Goal: Task Accomplishment & Management: Use online tool/utility

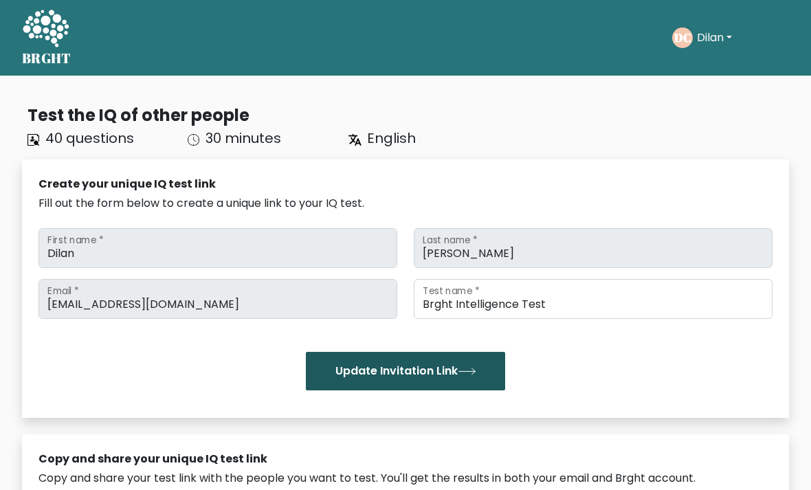
click at [489, 383] on button "Update Invitation Link" at bounding box center [405, 371] width 199 height 38
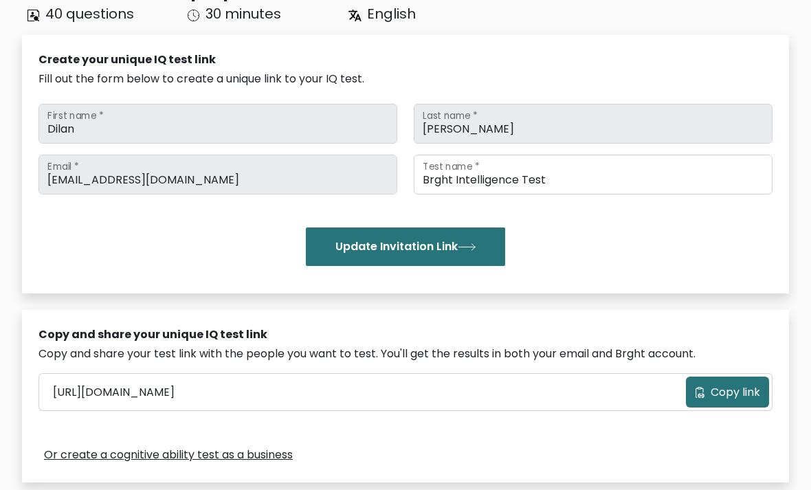
scroll to position [124, 0]
click at [725, 393] on span "Copy link" at bounding box center [735, 392] width 49 height 16
click at [352, 346] on div "Copy and share your test link with the people you want to test. You'll get the …" at bounding box center [405, 354] width 734 height 16
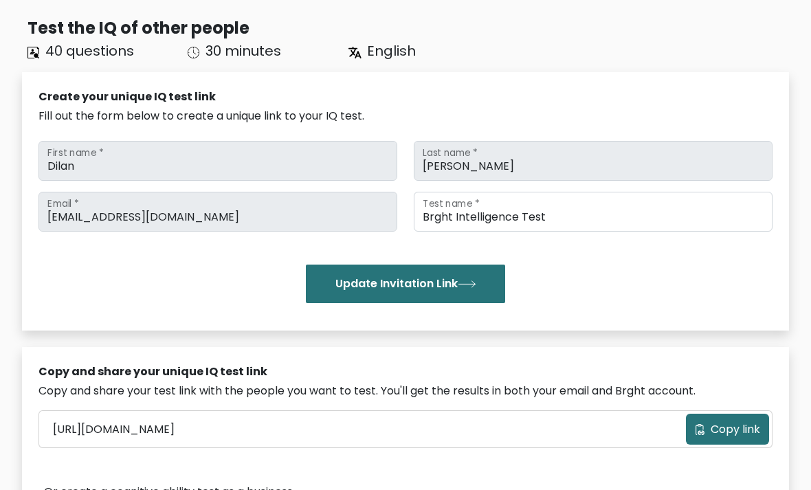
scroll to position [0, 0]
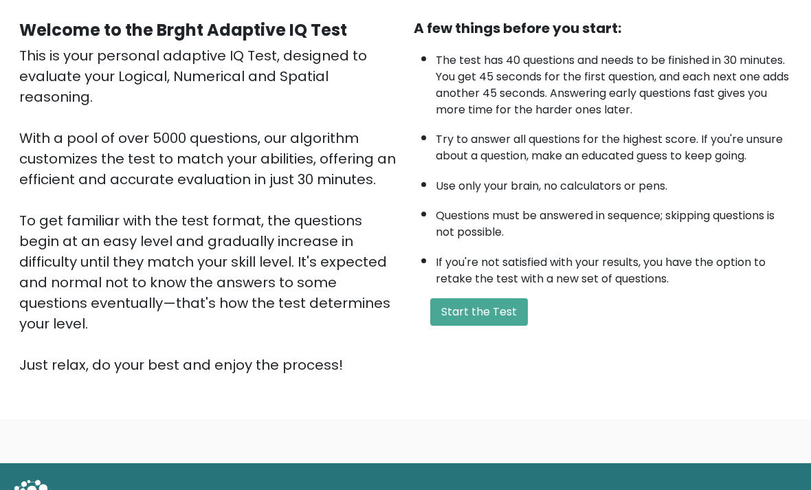
scroll to position [136, 0]
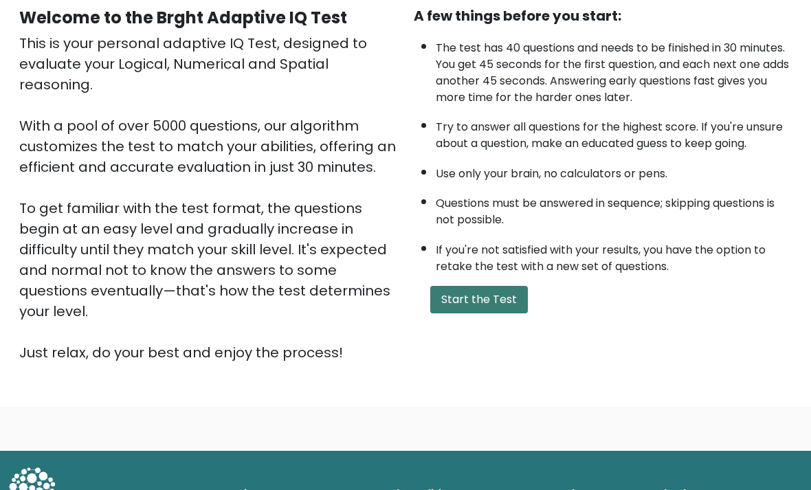
click at [505, 313] on button "Start the Test" at bounding box center [479, 299] width 98 height 27
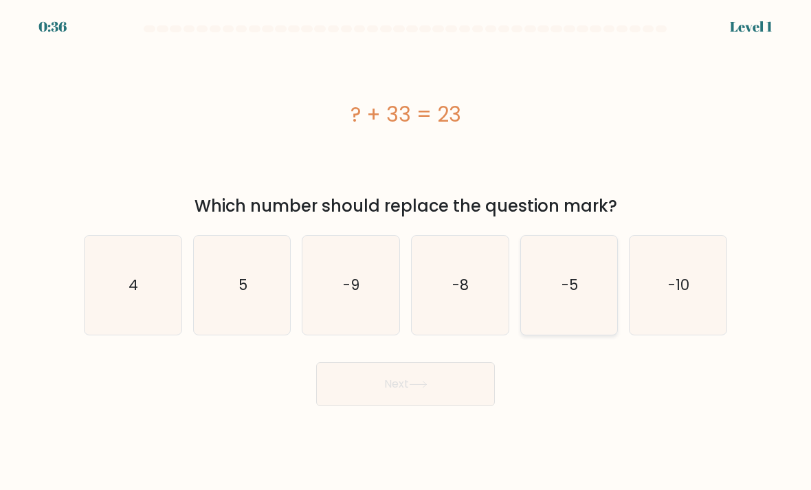
click at [573, 313] on icon "-5" at bounding box center [569, 285] width 97 height 97
click at [406, 252] on input "e. -5" at bounding box center [406, 248] width 1 height 7
radio input "true"
click at [674, 295] on text "-10" at bounding box center [679, 285] width 21 height 20
click at [406, 252] on input "f. -10" at bounding box center [406, 248] width 1 height 7
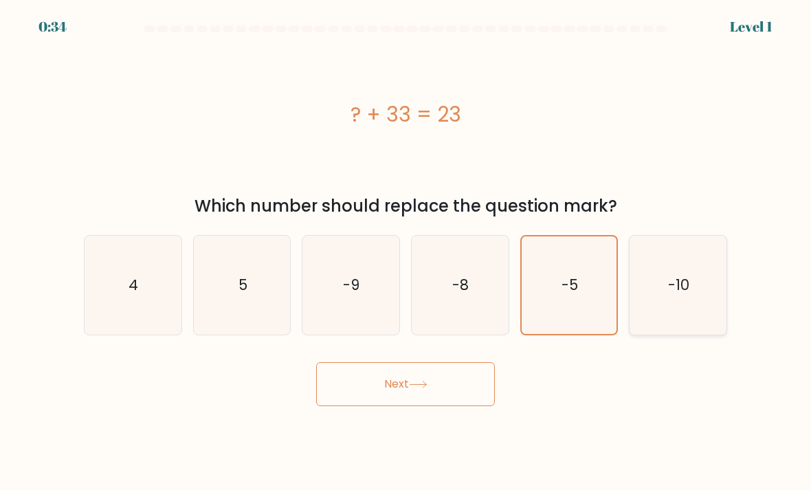
radio input "true"
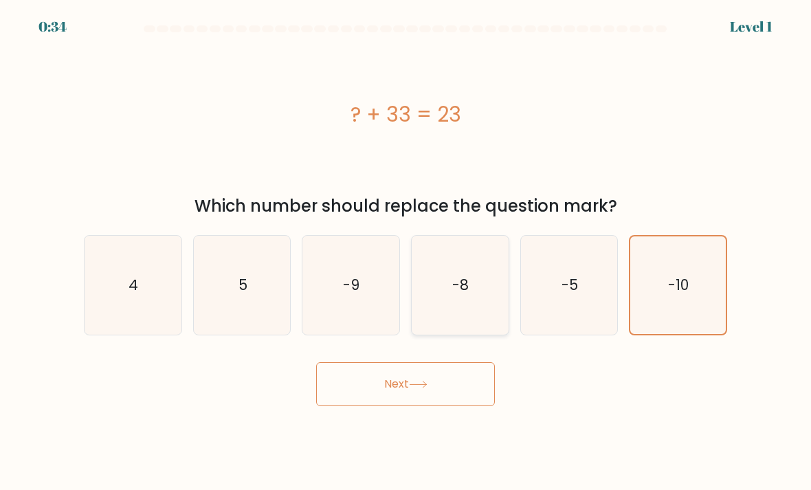
click at [474, 334] on icon "-8" at bounding box center [460, 285] width 97 height 97
click at [406, 252] on input "d. -8" at bounding box center [406, 248] width 1 height 7
radio input "true"
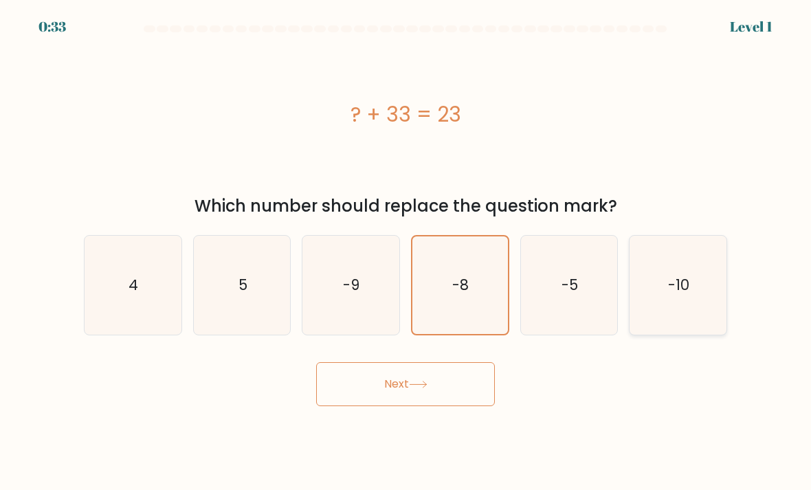
click at [694, 294] on icon "-10" at bounding box center [678, 285] width 97 height 97
click at [406, 252] on input "f. -10" at bounding box center [406, 248] width 1 height 7
radio input "true"
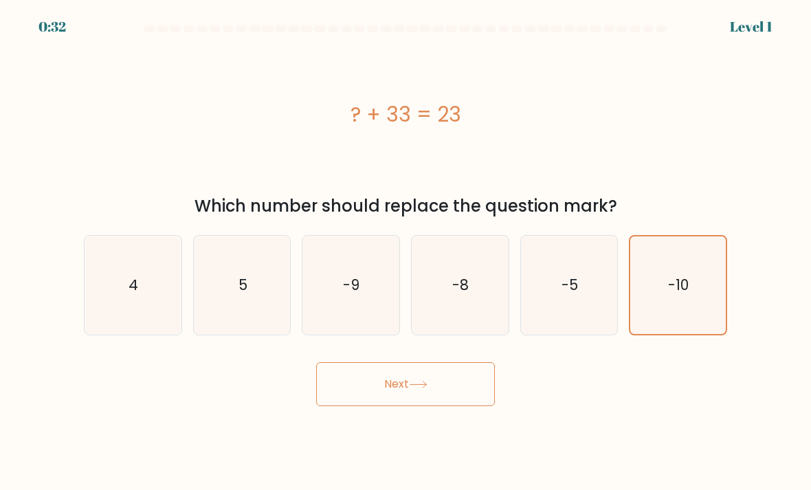
click at [473, 406] on button "Next" at bounding box center [405, 384] width 179 height 44
